Goal: Navigation & Orientation: Find specific page/section

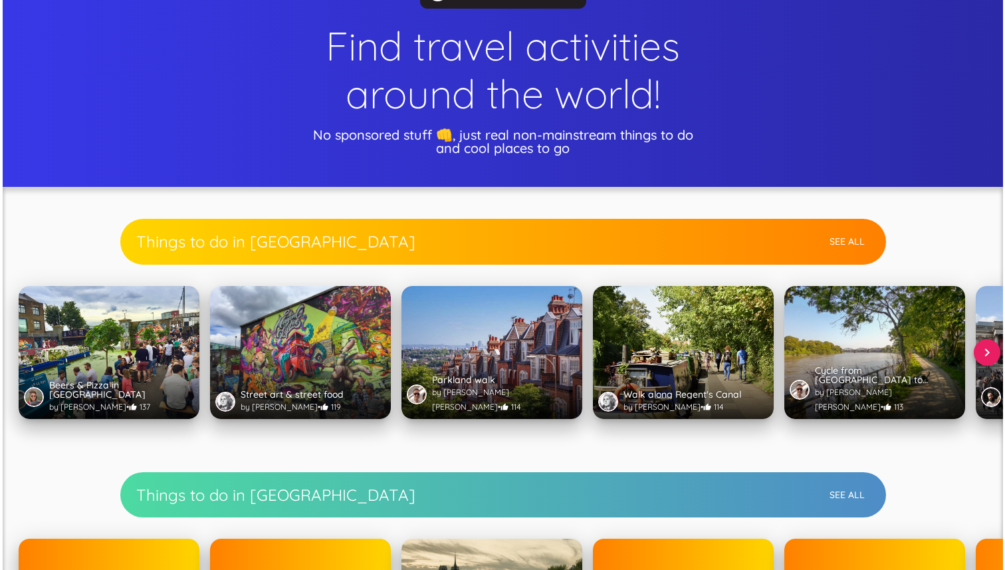
scroll to position [666, 0]
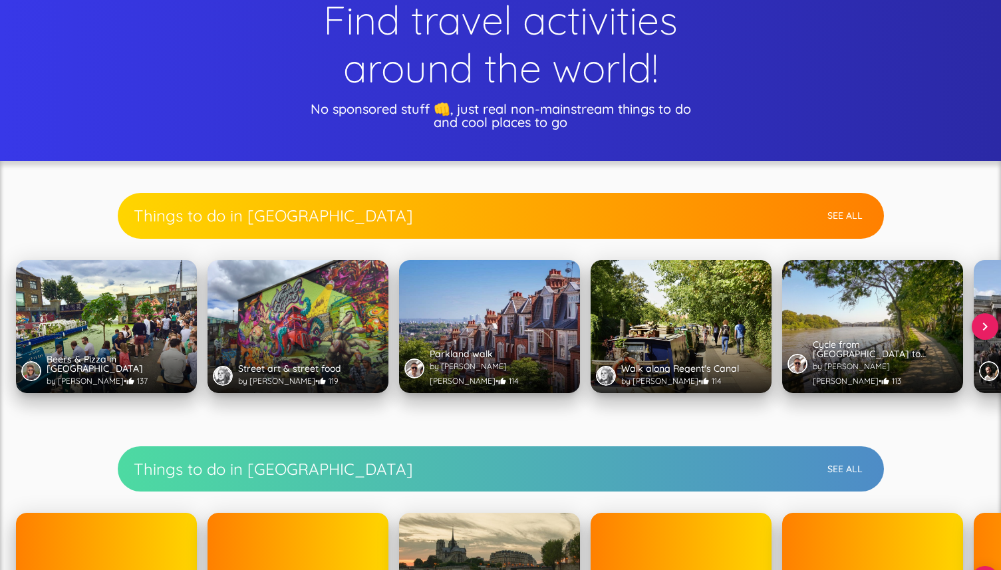
click at [132, 328] on div at bounding box center [106, 359] width 181 height 66
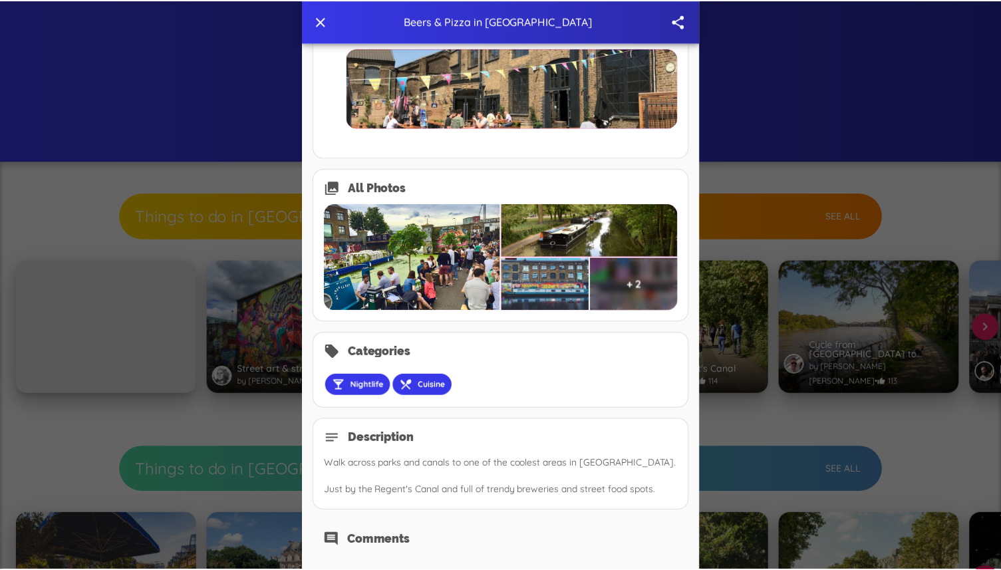
scroll to position [1185, 0]
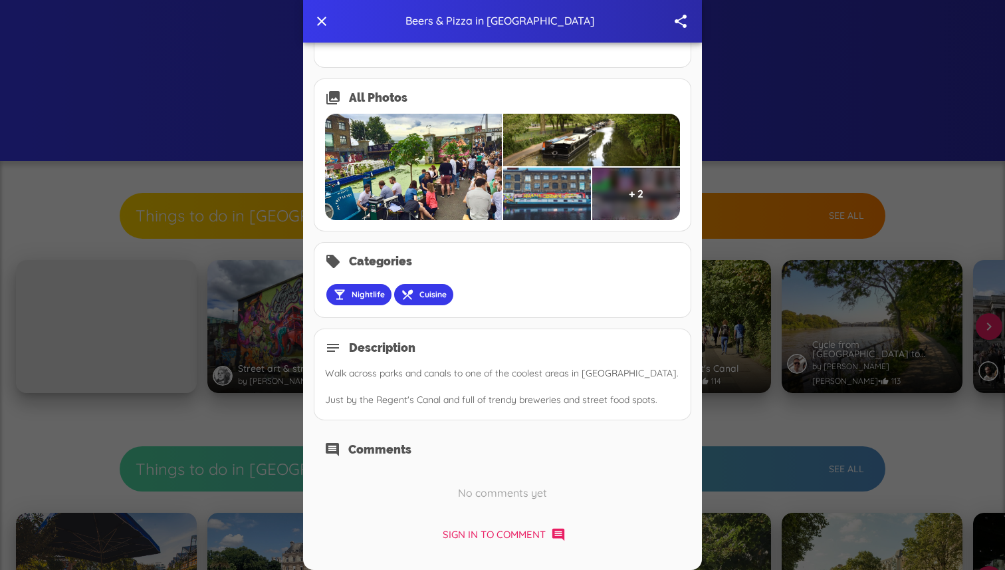
click at [255, 296] on div at bounding box center [502, 285] width 1005 height 570
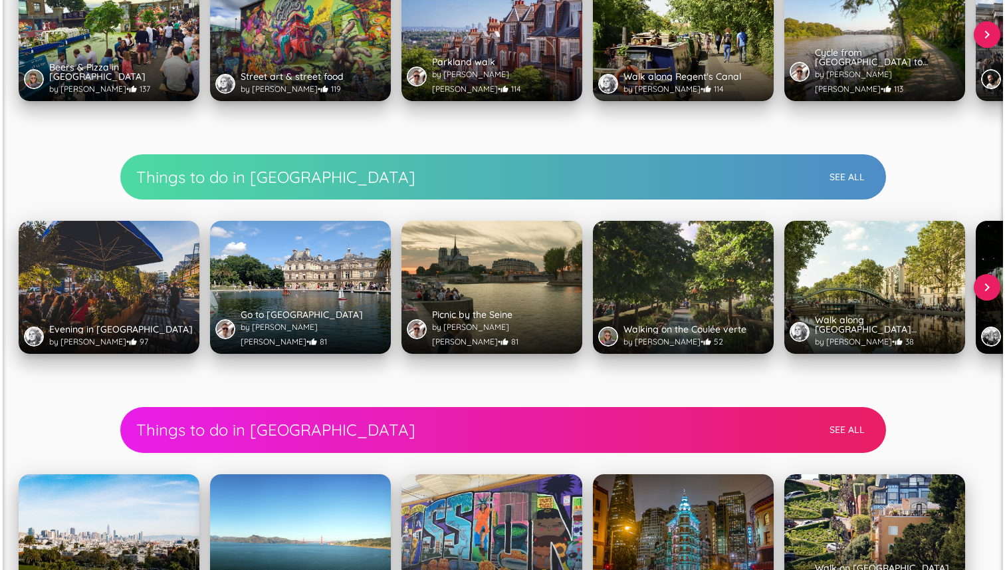
scroll to position [976, 0]
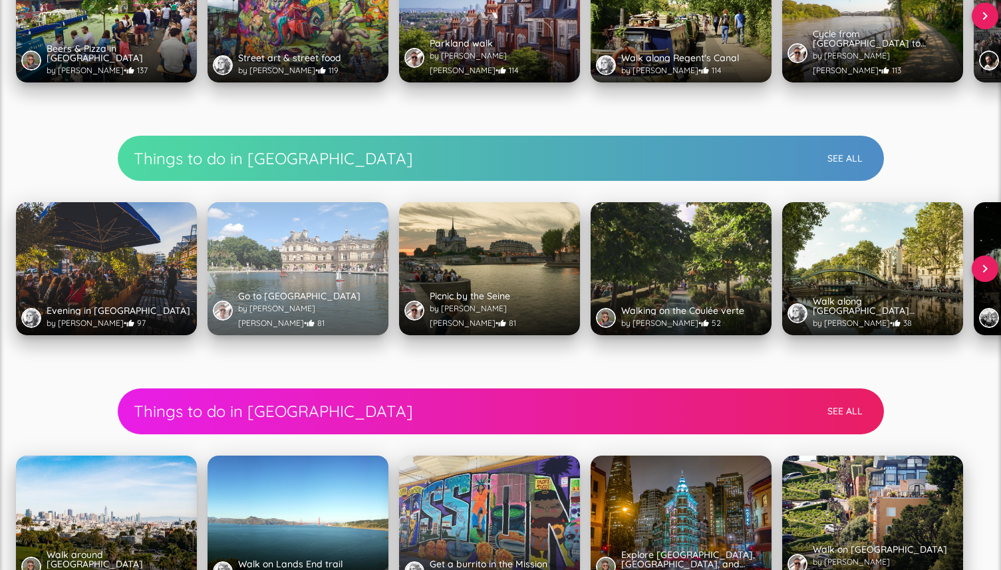
click at [265, 278] on div at bounding box center [297, 302] width 181 height 66
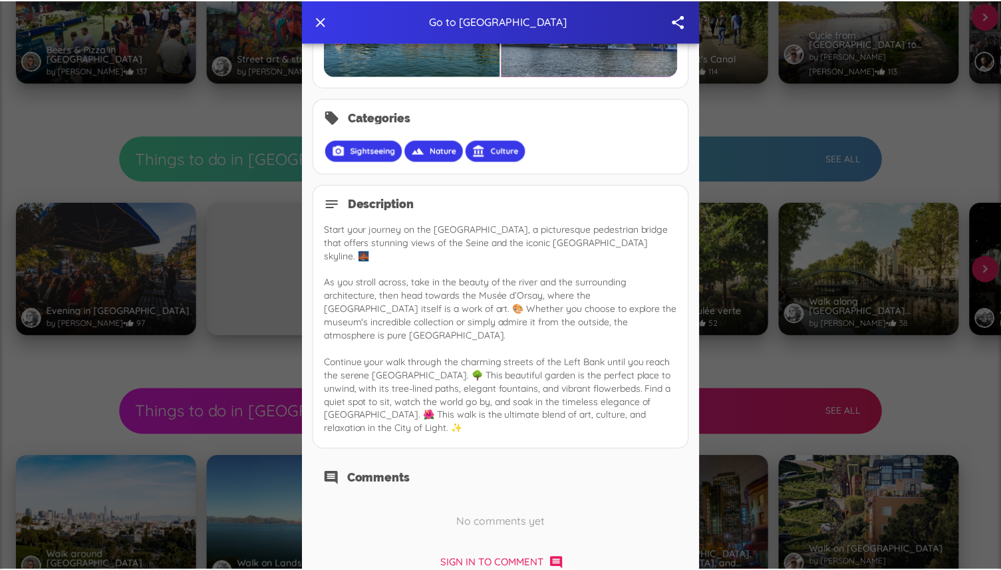
scroll to position [1110, 0]
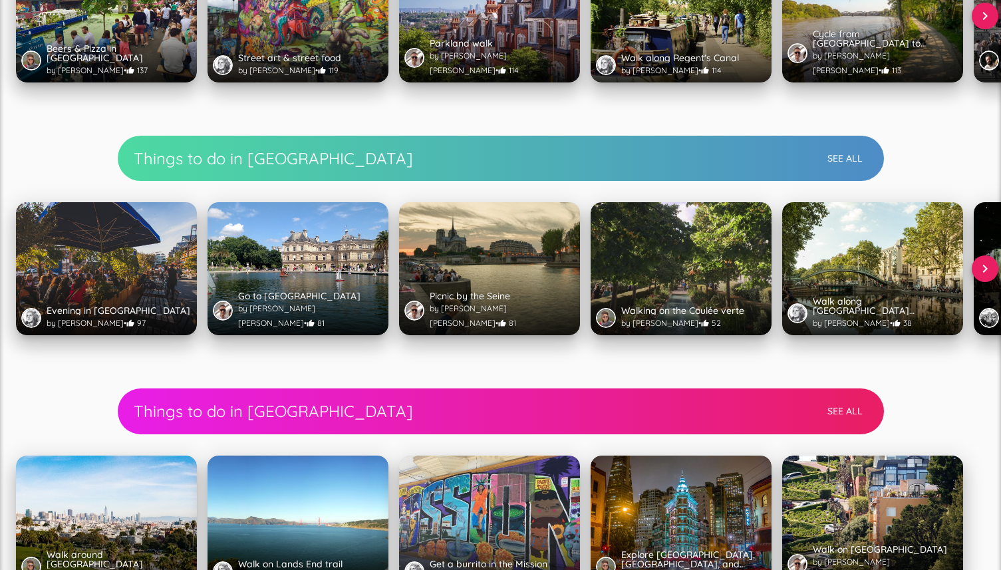
scroll to position [666, 0]
